Goal: Task Accomplishment & Management: Use online tool/utility

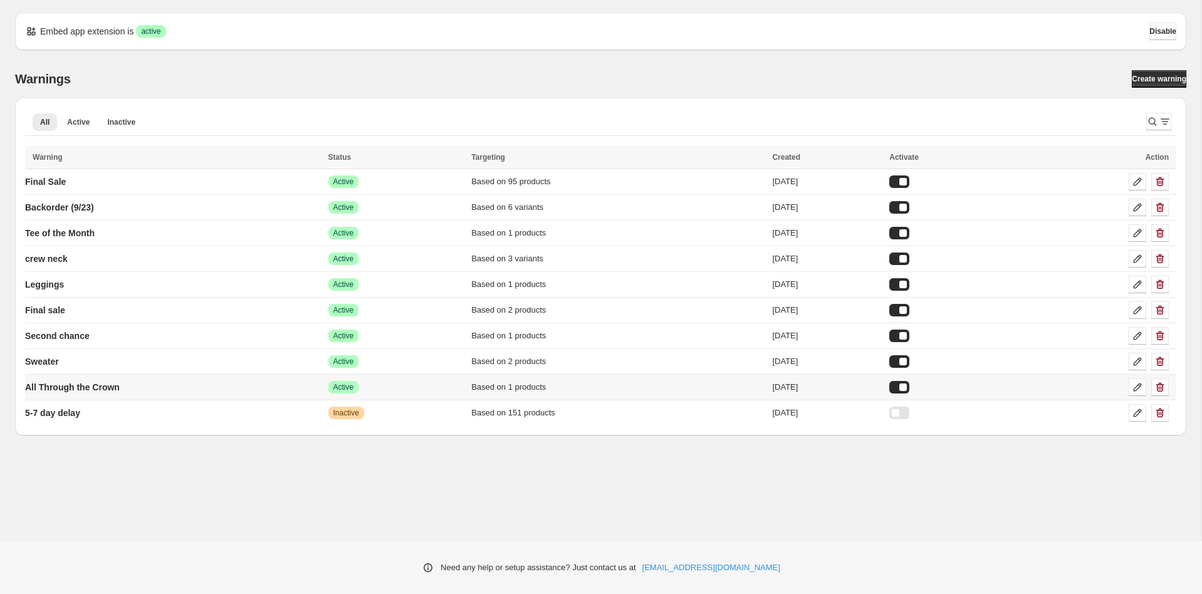
click at [910, 384] on div at bounding box center [900, 387] width 20 height 13
click at [910, 334] on div at bounding box center [900, 336] width 20 height 13
click at [1138, 204] on icon at bounding box center [1138, 207] width 13 height 13
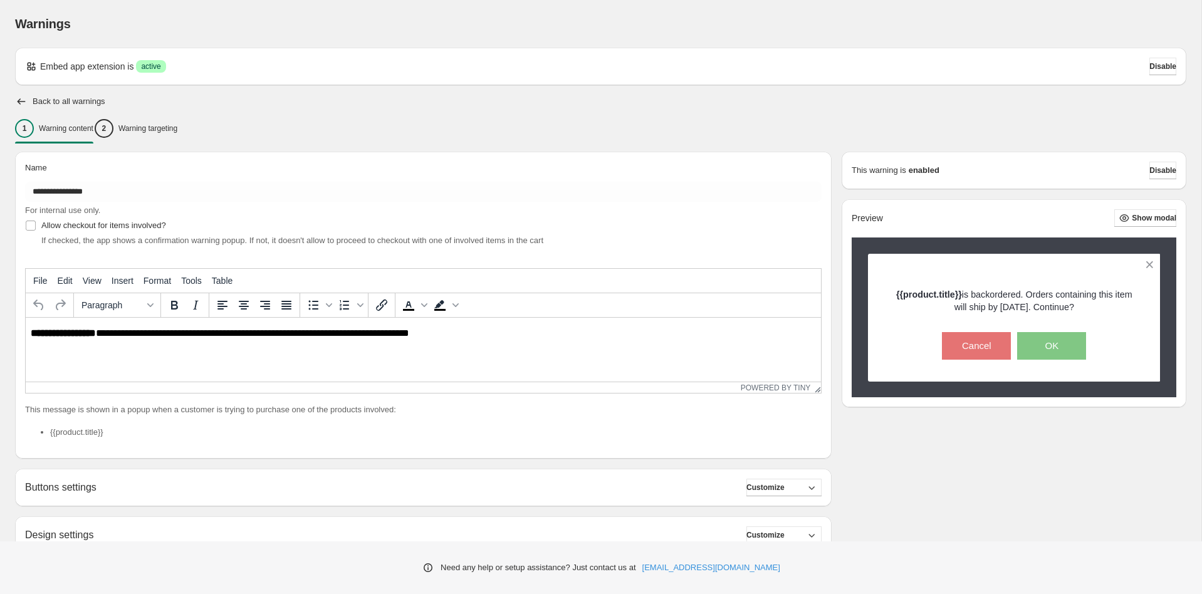
click at [191, 99] on div "Back to all warnings" at bounding box center [601, 101] width 1172 height 13
click at [177, 124] on p "Warning targeting" at bounding box center [147, 129] width 59 height 10
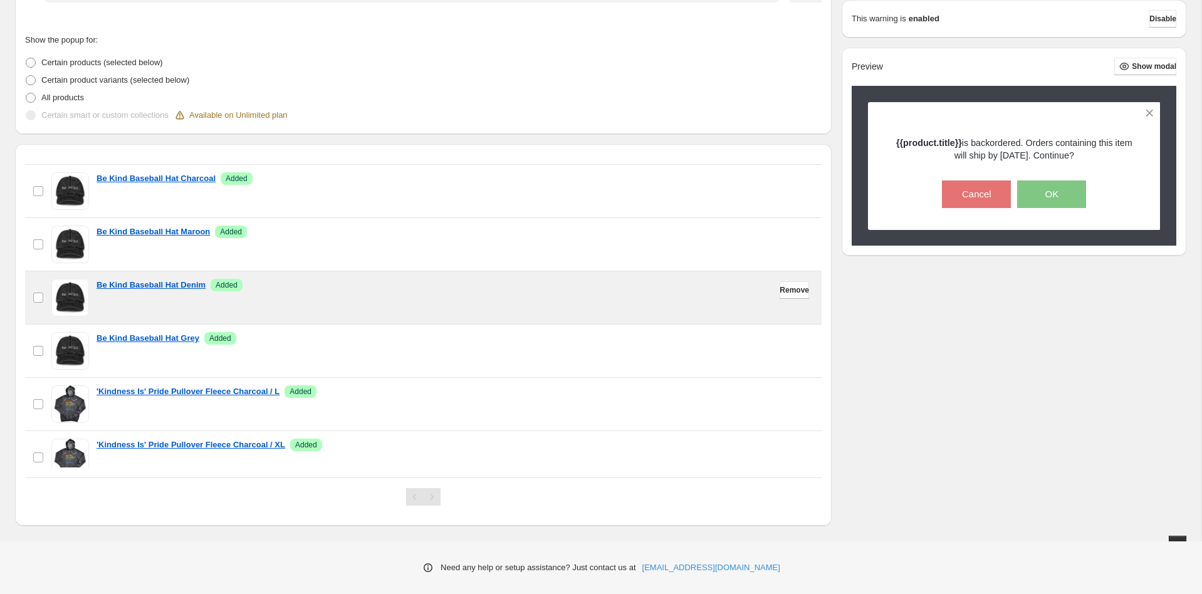
scroll to position [51, 0]
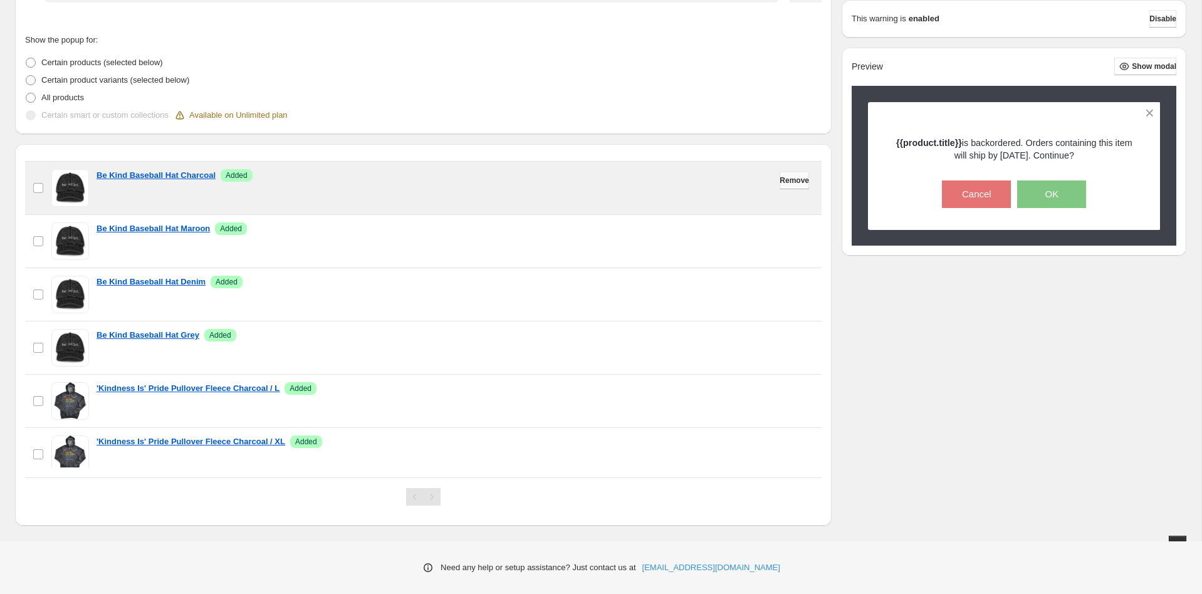
click at [800, 177] on span "Remove" at bounding box center [794, 181] width 29 height 10
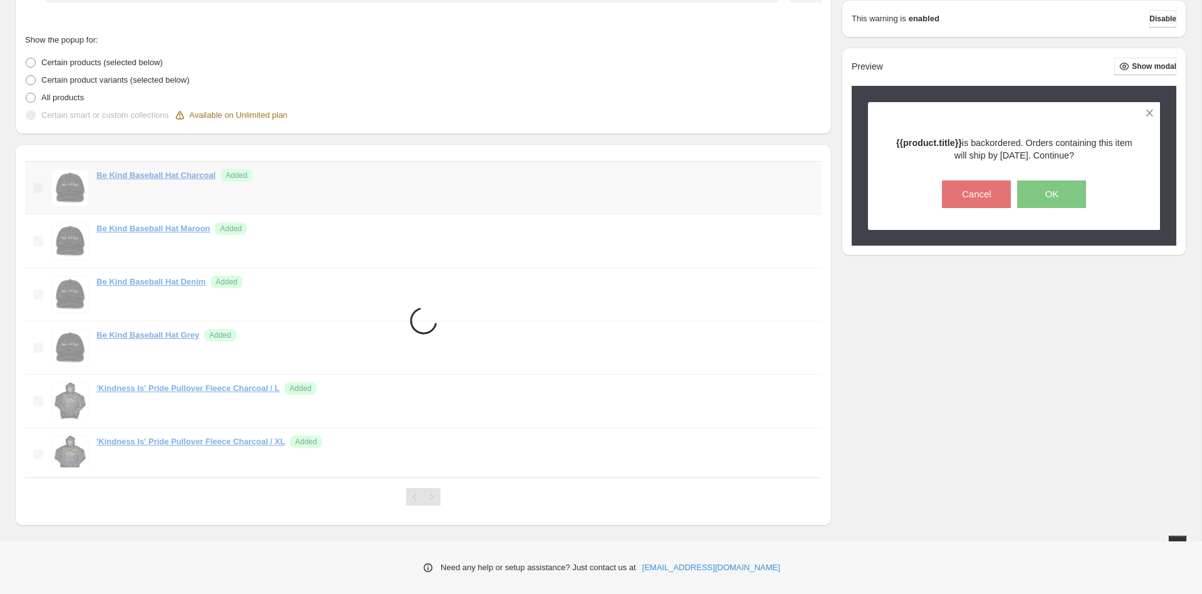
scroll to position [9, 0]
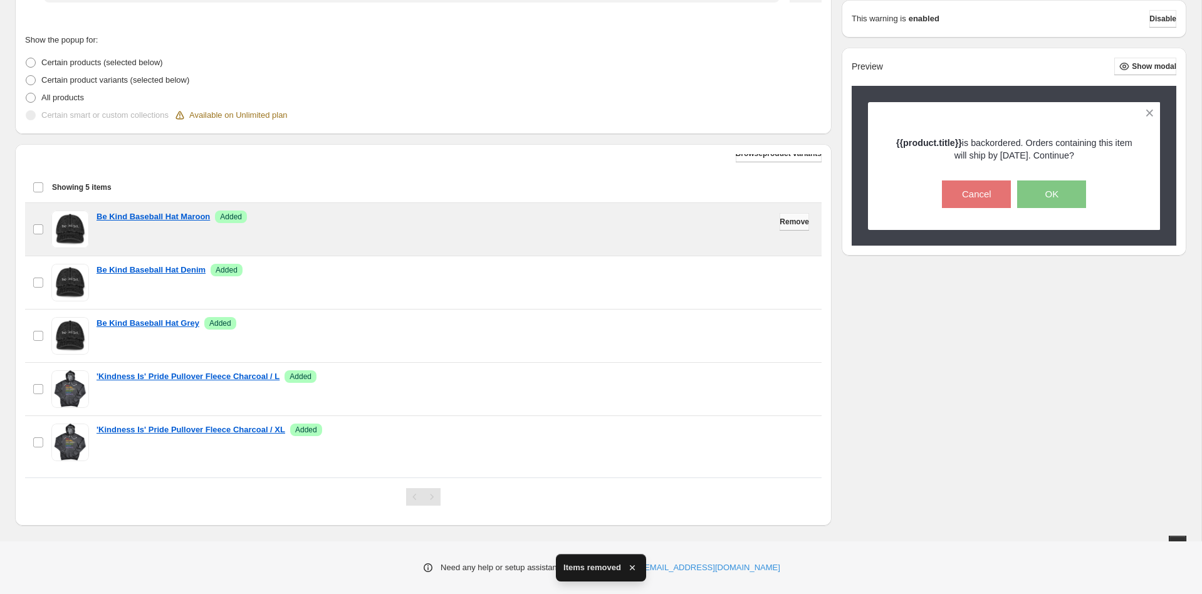
click at [787, 217] on span "Remove" at bounding box center [794, 222] width 29 height 10
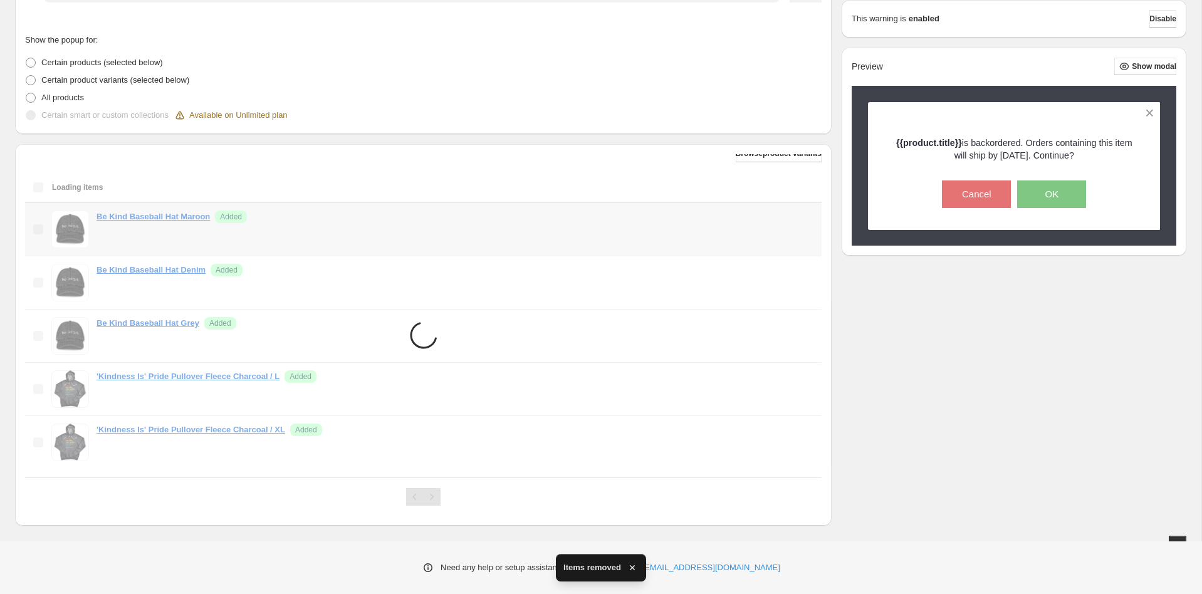
scroll to position [243, 0]
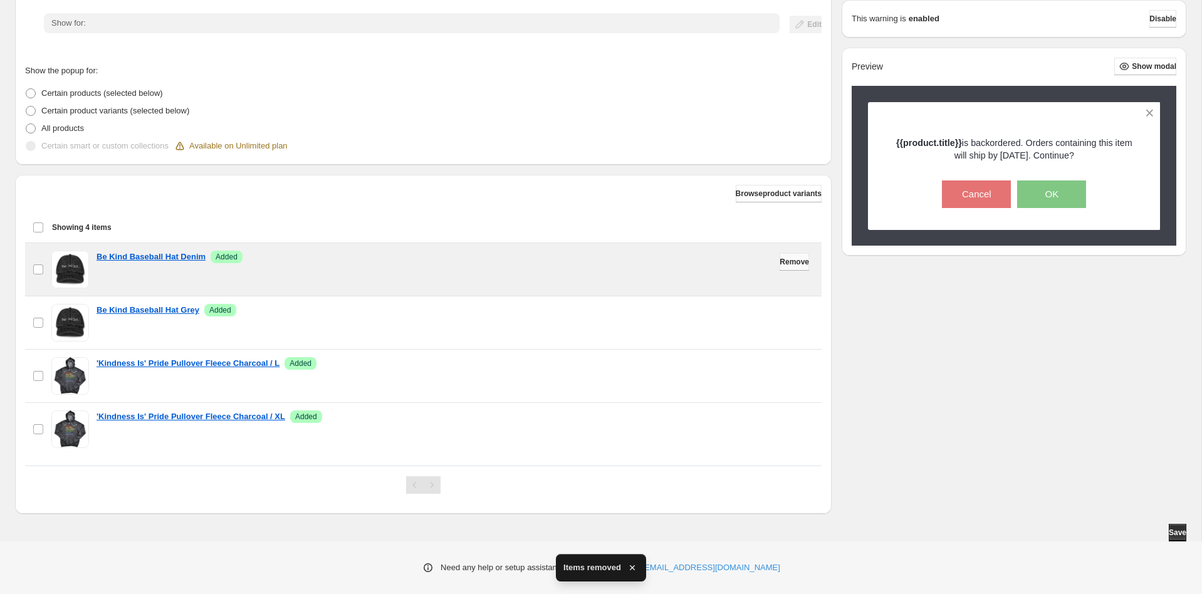
click at [780, 263] on span "Remove" at bounding box center [794, 262] width 29 height 10
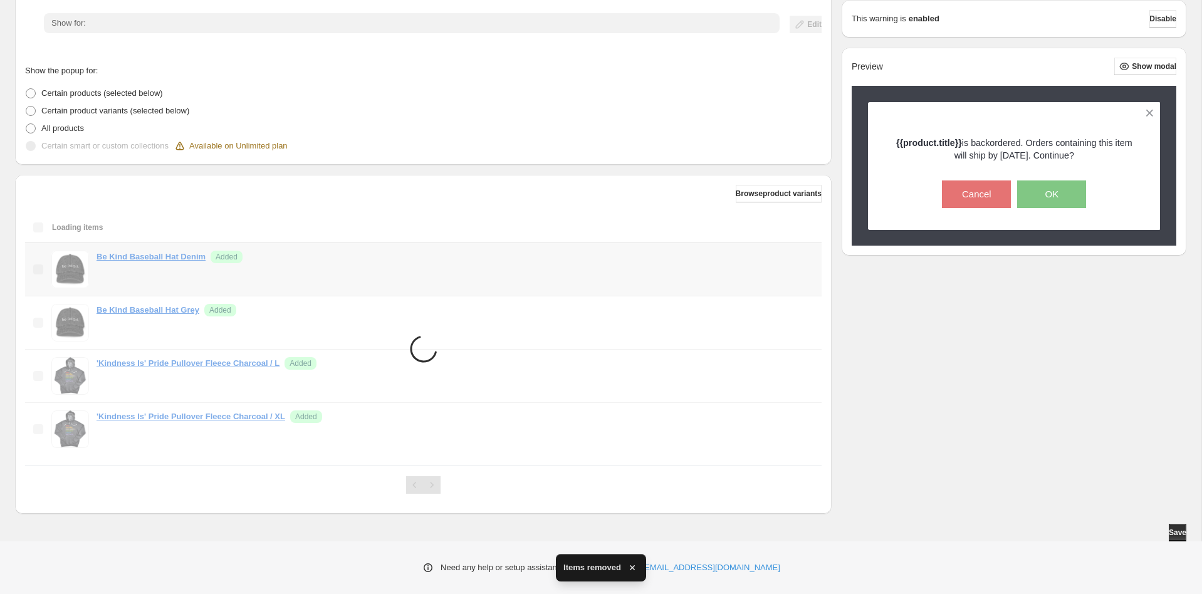
scroll to position [189, 0]
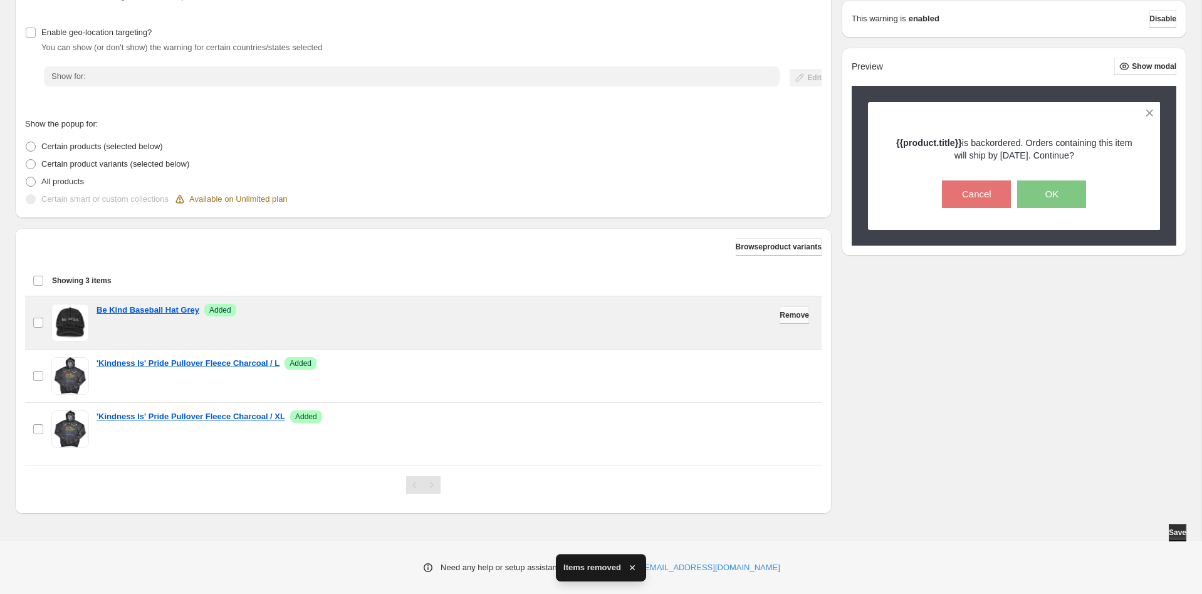
click at [780, 317] on span "Remove" at bounding box center [794, 315] width 29 height 10
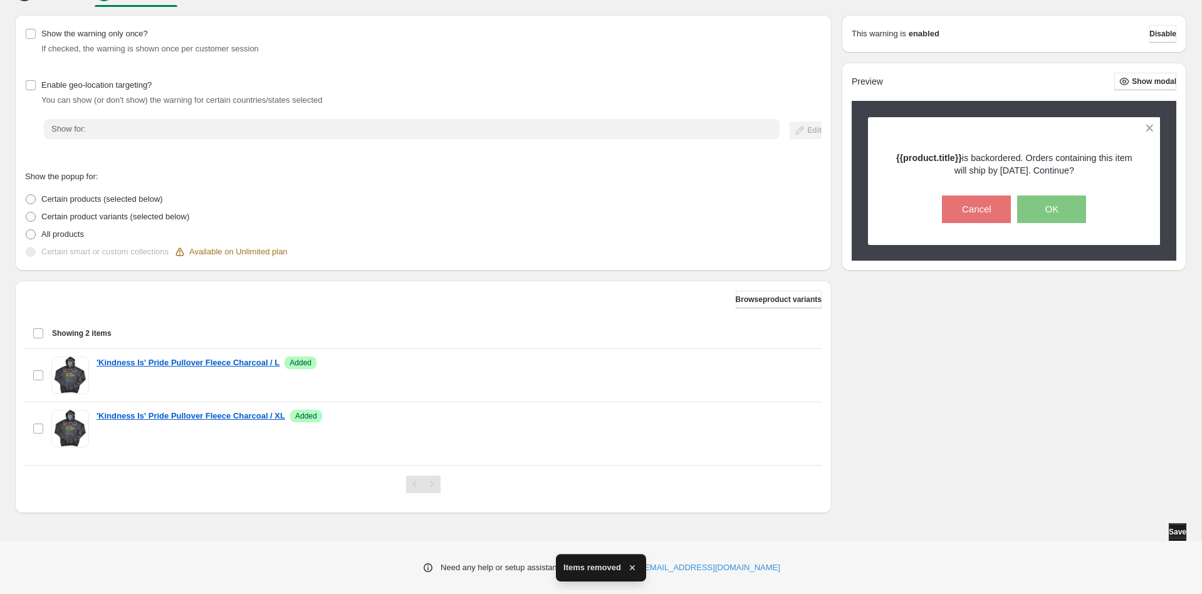
scroll to position [136, 0]
click at [1177, 532] on span "Save" at bounding box center [1178, 533] width 18 height 10
click at [1173, 529] on span "Save" at bounding box center [1178, 533] width 18 height 10
